Goal: Navigation & Orientation: Find specific page/section

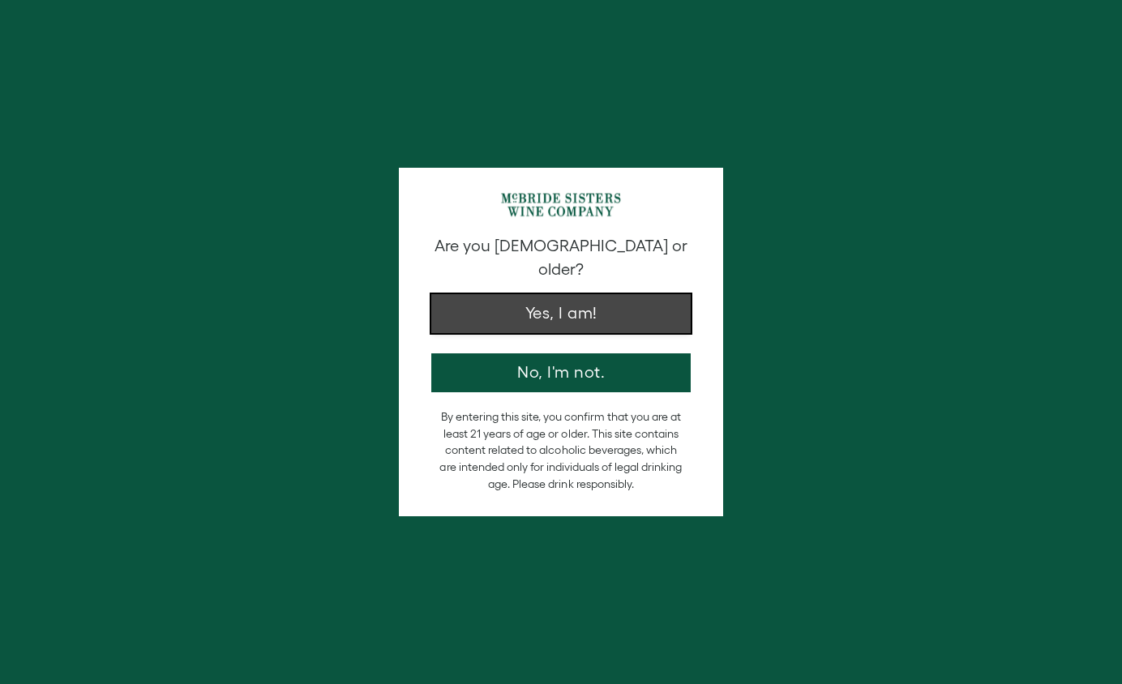
click at [593, 298] on button "Yes, I am!" at bounding box center [560, 313] width 259 height 39
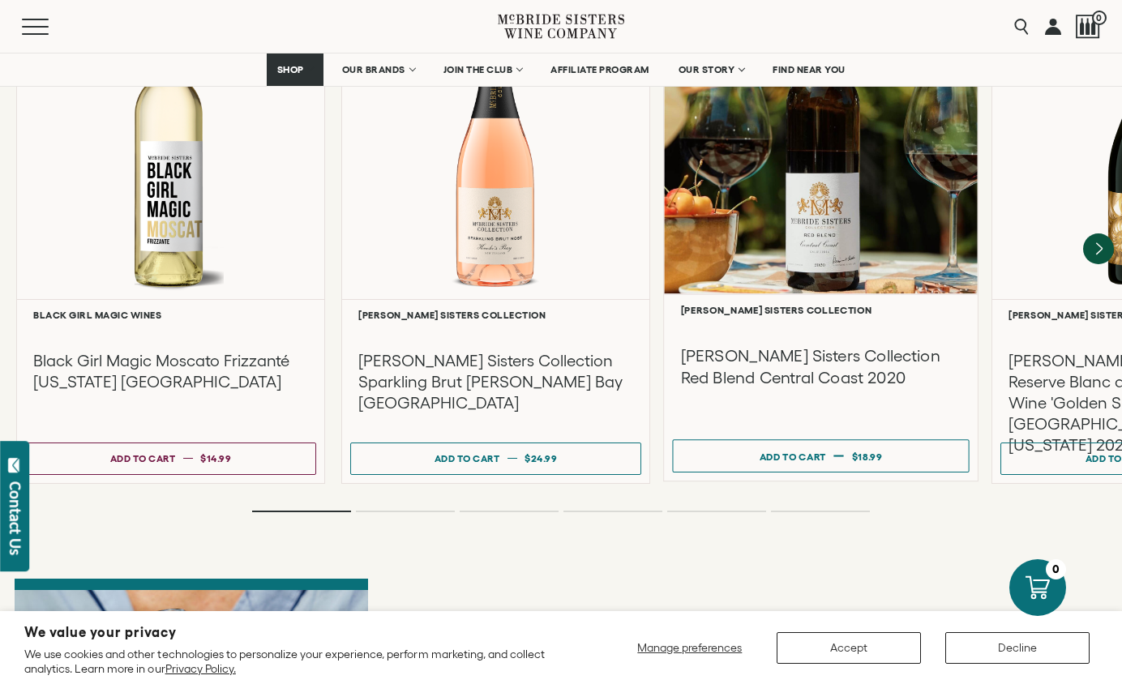
scroll to position [3570, 0]
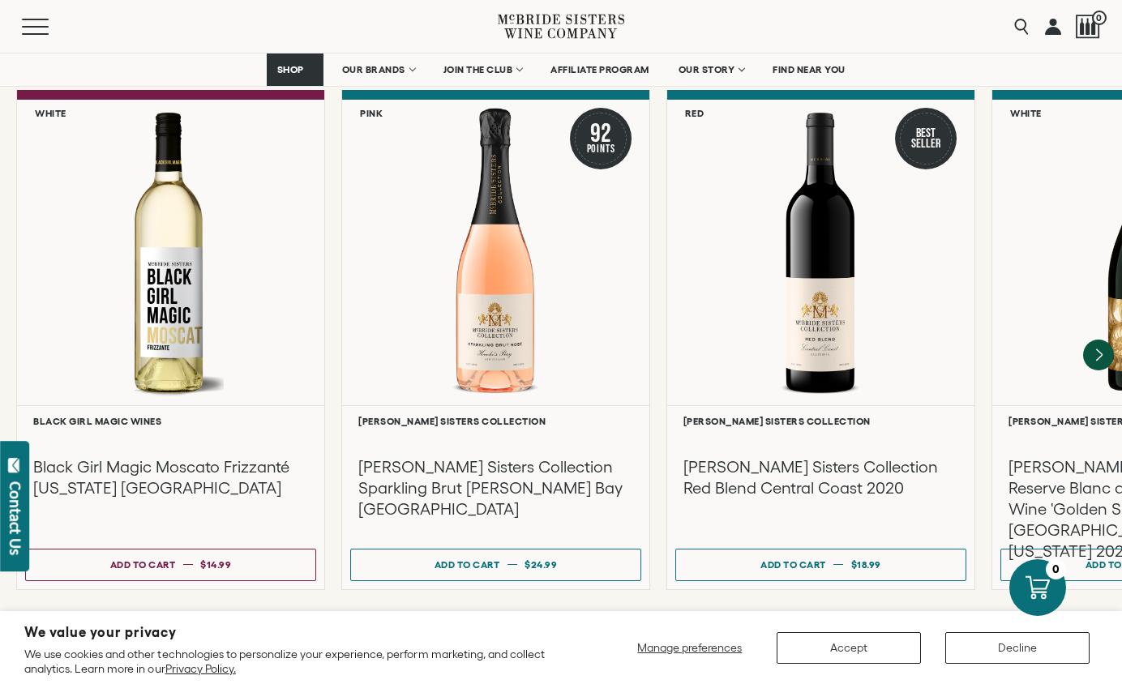
click at [398, 617] on li "Page dot 2" at bounding box center [405, 618] width 99 height 2
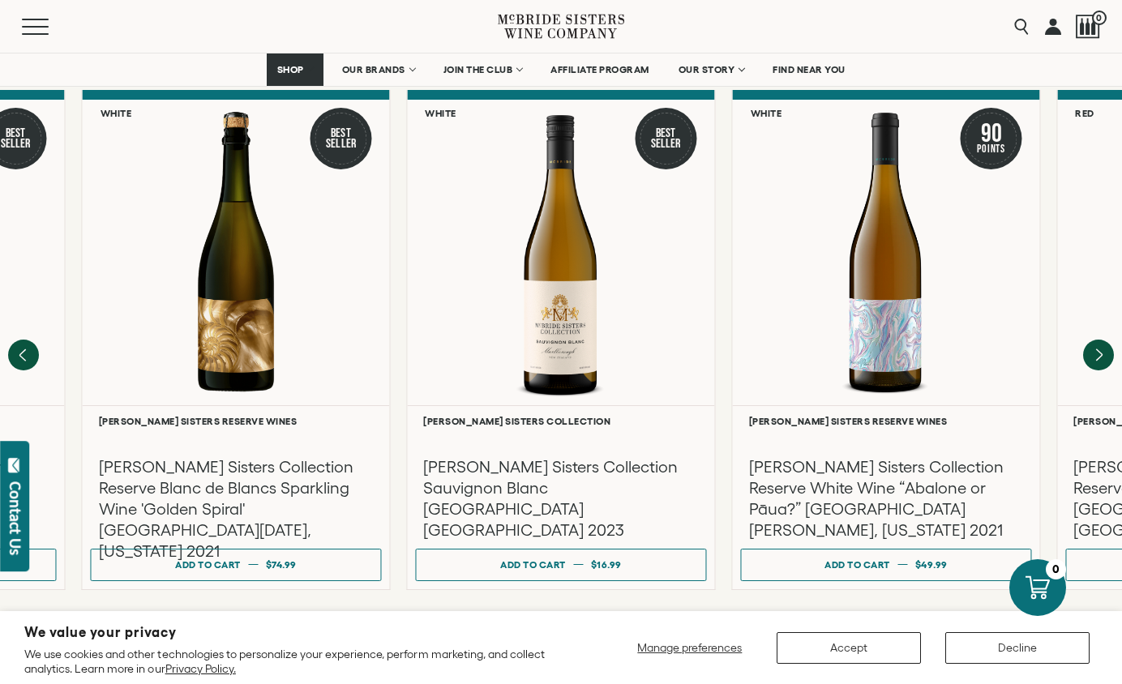
click at [515, 615] on ol at bounding box center [561, 618] width 649 height 6
click at [1103, 339] on icon "Next" at bounding box center [1099, 356] width 34 height 34
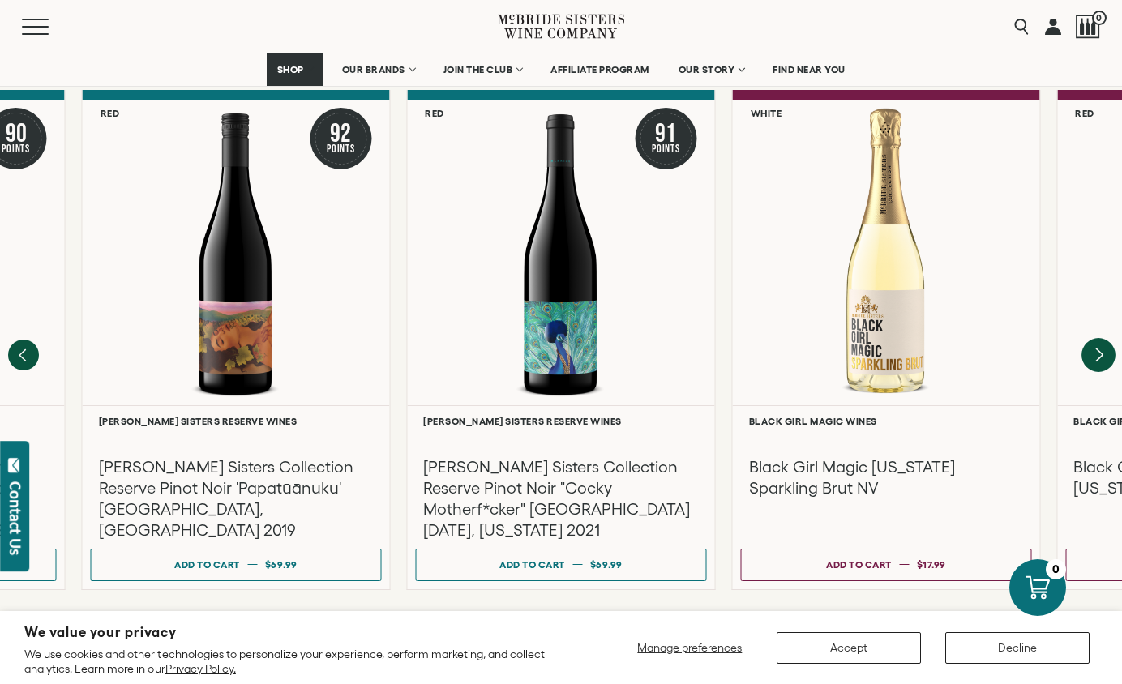
click at [1103, 339] on icon "Next" at bounding box center [1099, 356] width 34 height 34
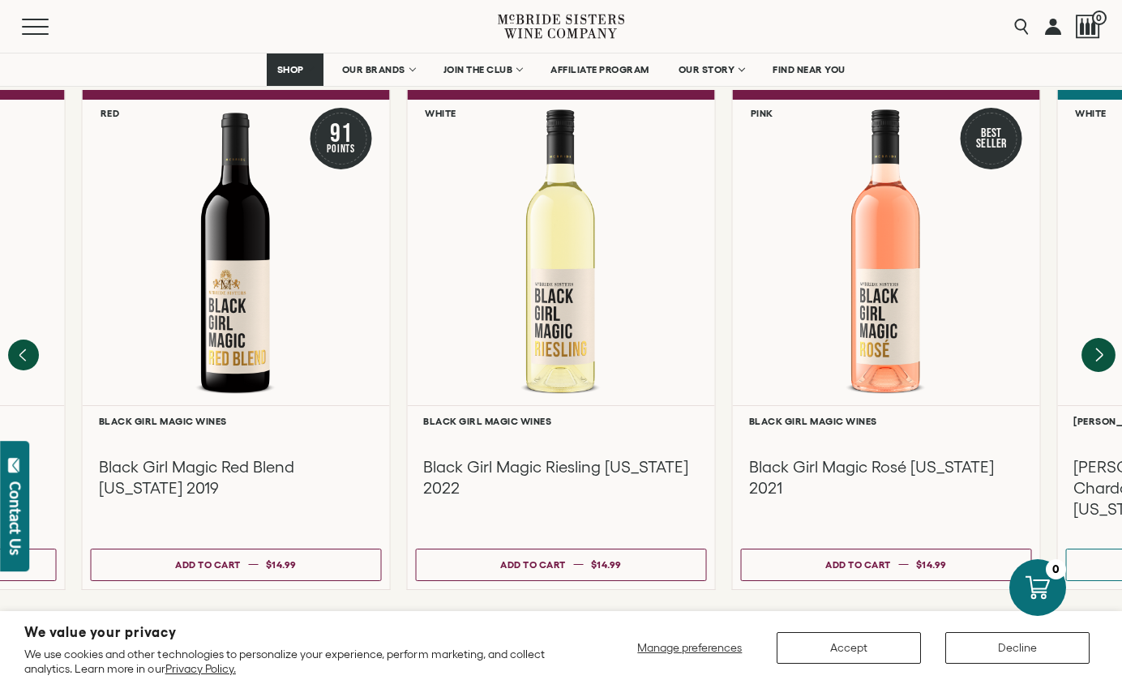
click at [1103, 339] on icon "Next" at bounding box center [1099, 356] width 34 height 34
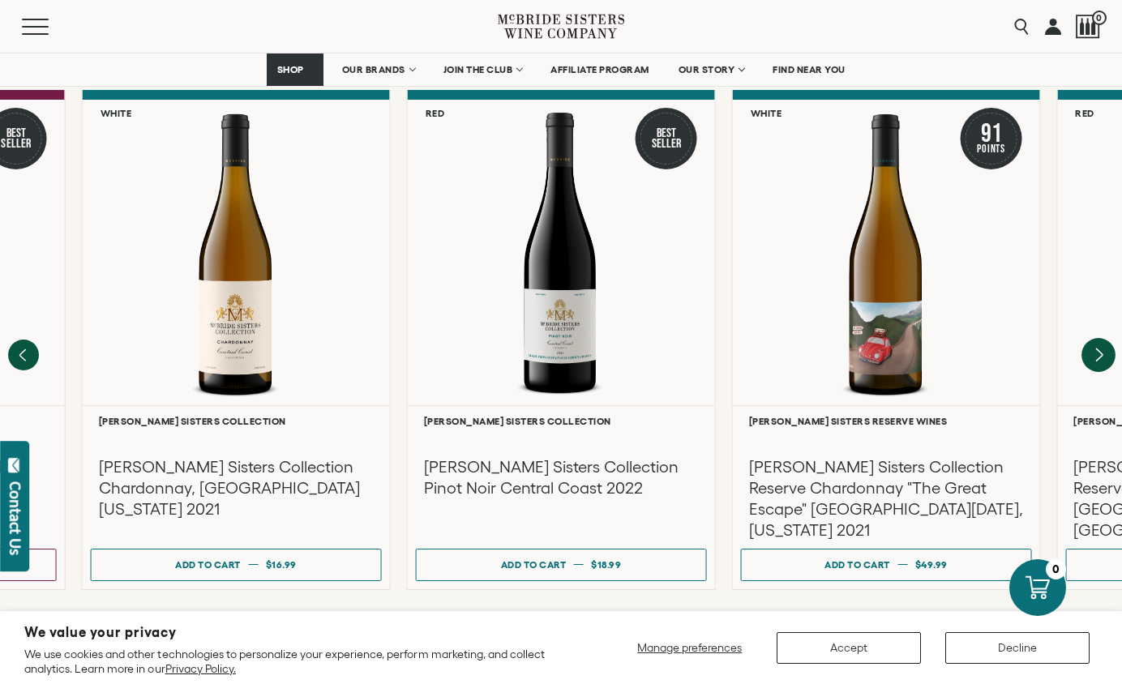
click at [1103, 339] on icon "Next" at bounding box center [1099, 356] width 34 height 34
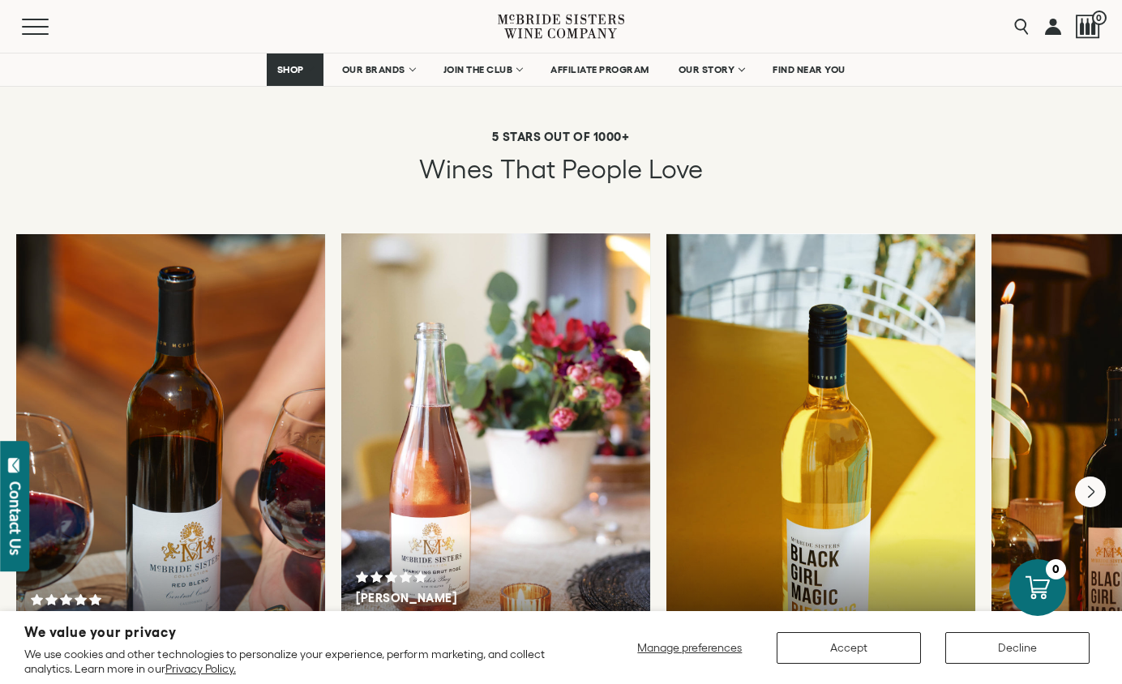
scroll to position [2157, 0]
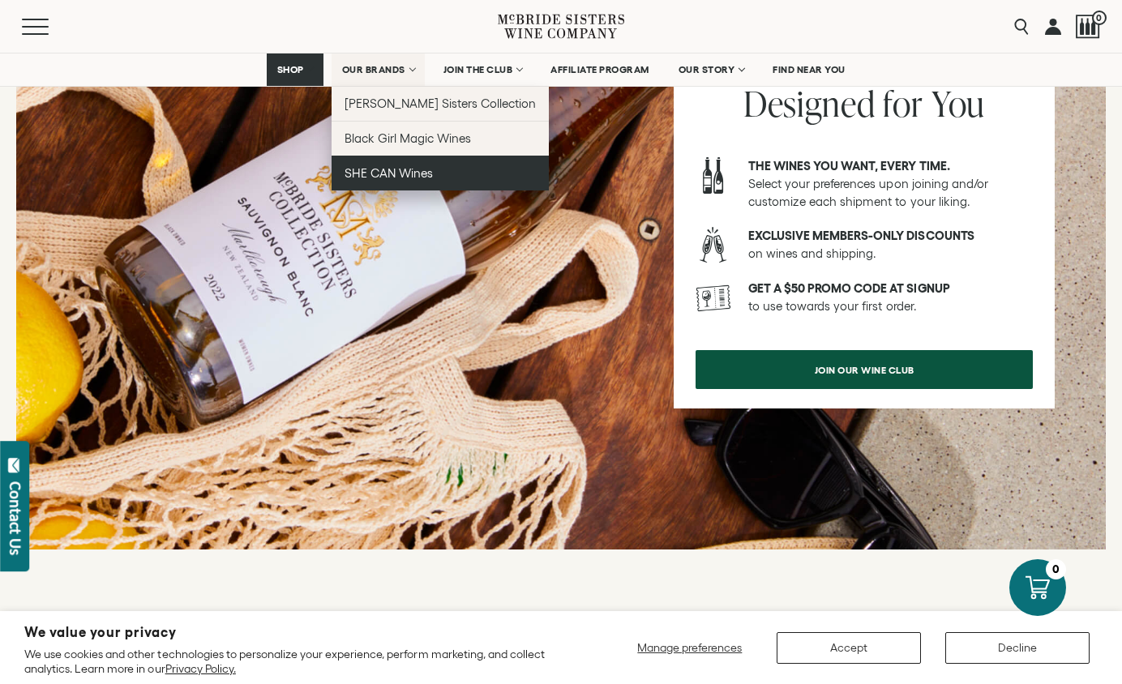
click at [407, 164] on link "SHE CAN Wines" at bounding box center [441, 173] width 218 height 35
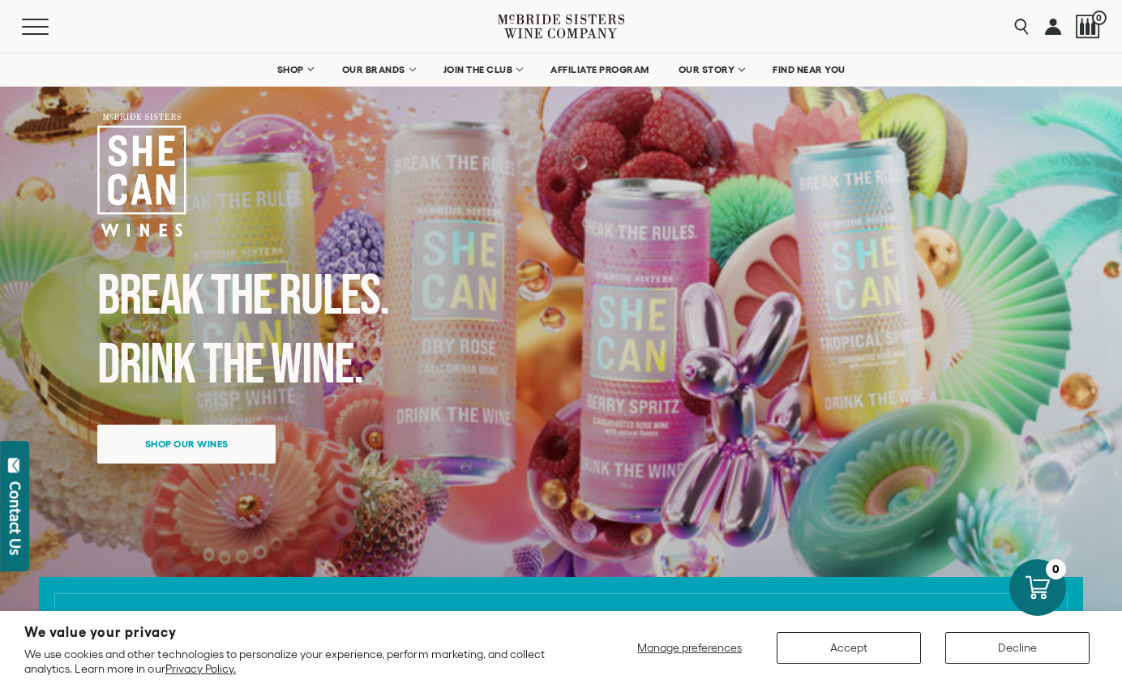
scroll to position [97, 0]
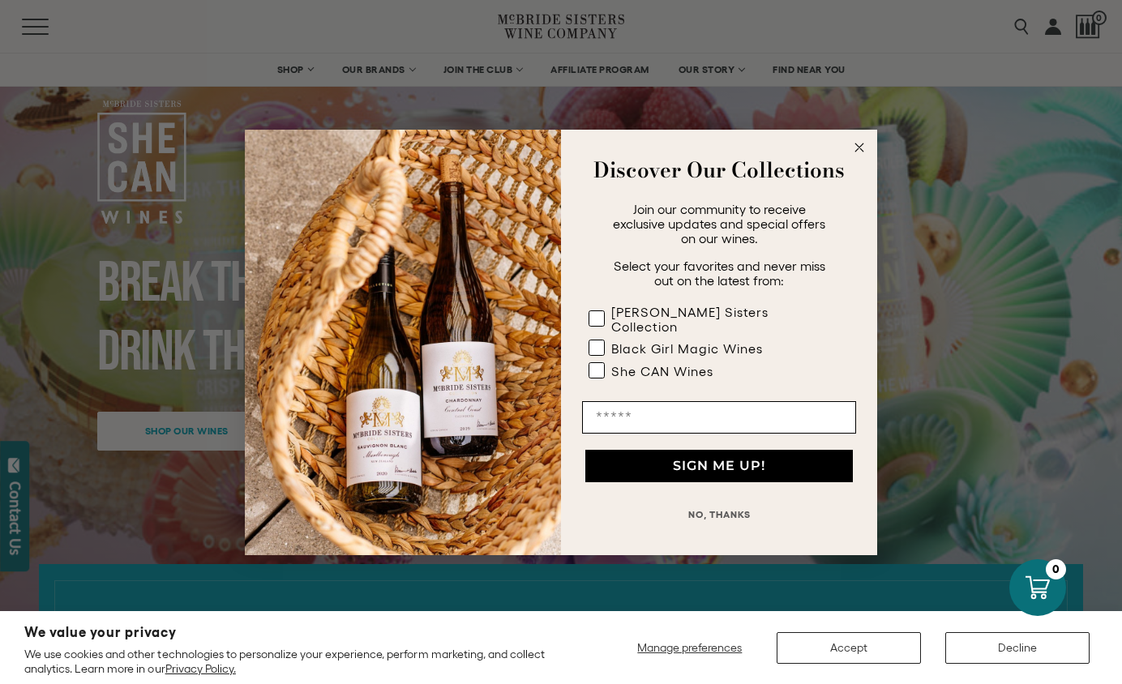
click at [863, 154] on circle "Close dialog" at bounding box center [860, 147] width 19 height 19
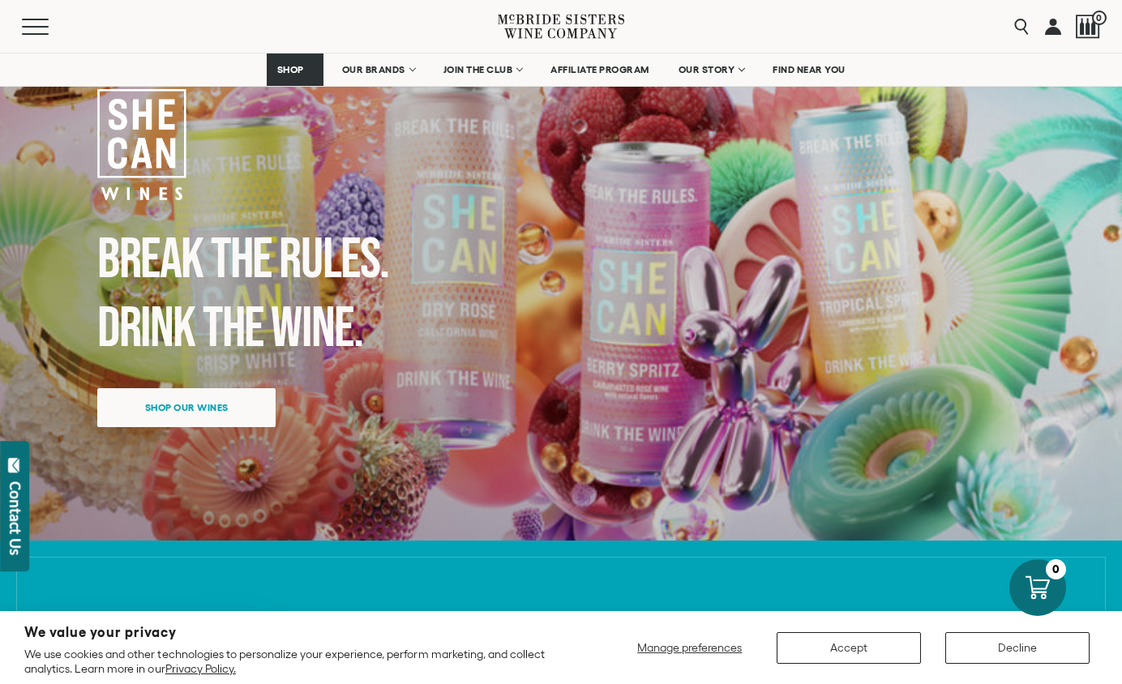
scroll to position [0, 0]
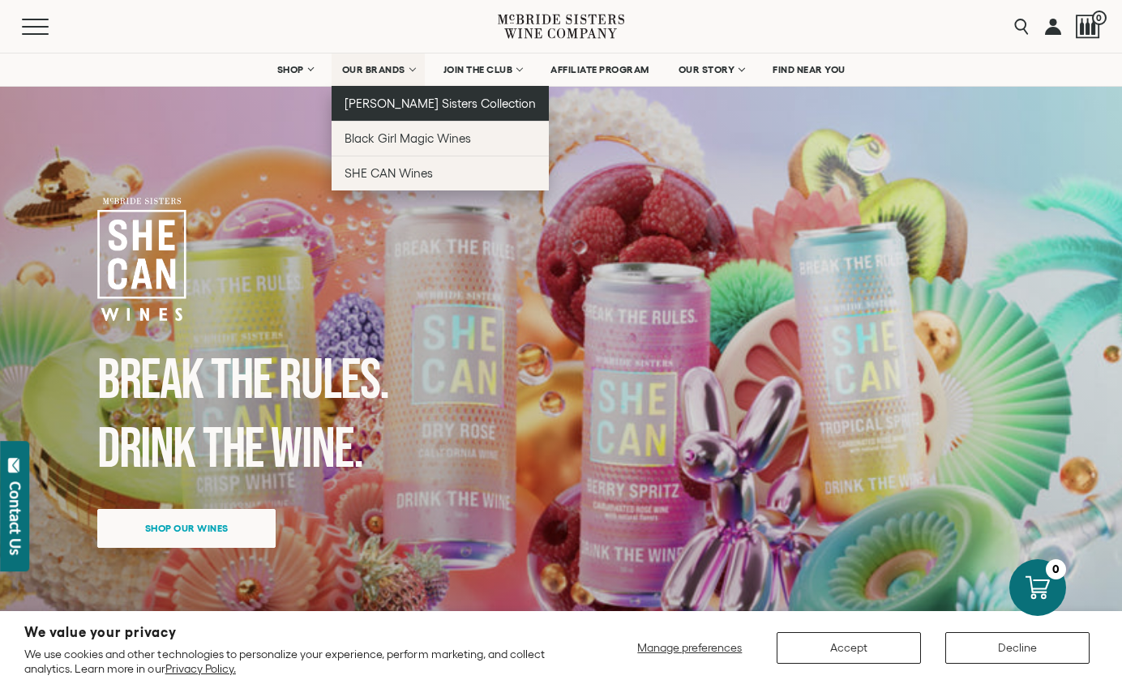
click at [370, 99] on span "[PERSON_NAME] Sisters Collection" at bounding box center [441, 103] width 192 height 14
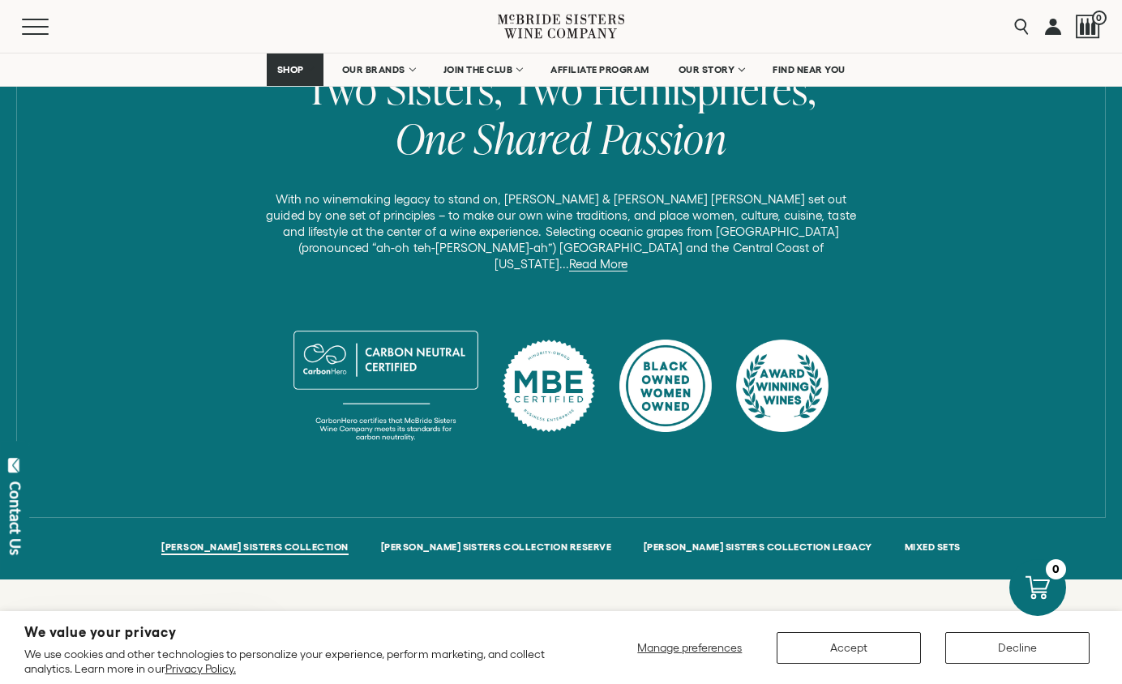
scroll to position [713, 0]
